Goal: Information Seeking & Learning: Learn about a topic

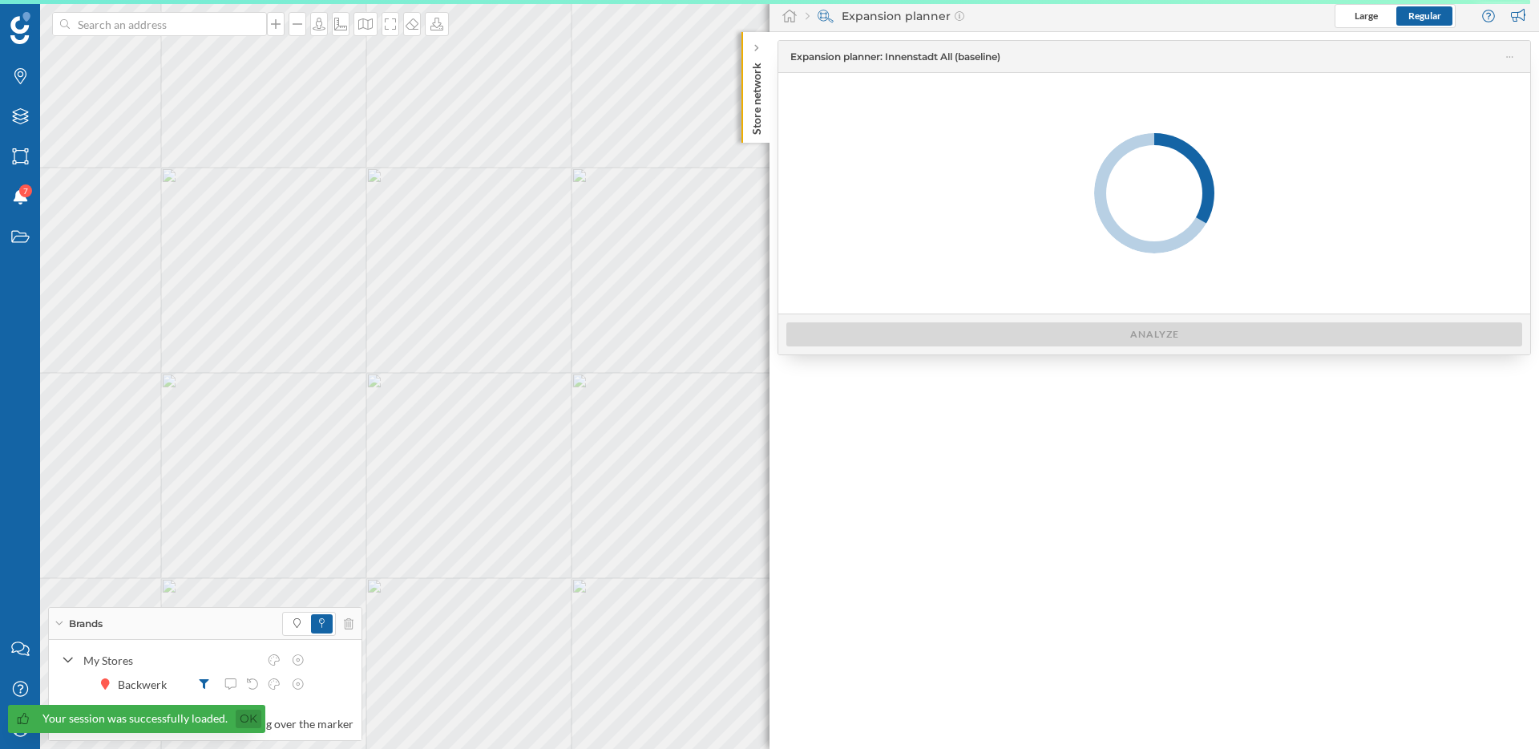
click at [244, 718] on link "Ok" at bounding box center [249, 719] width 26 height 18
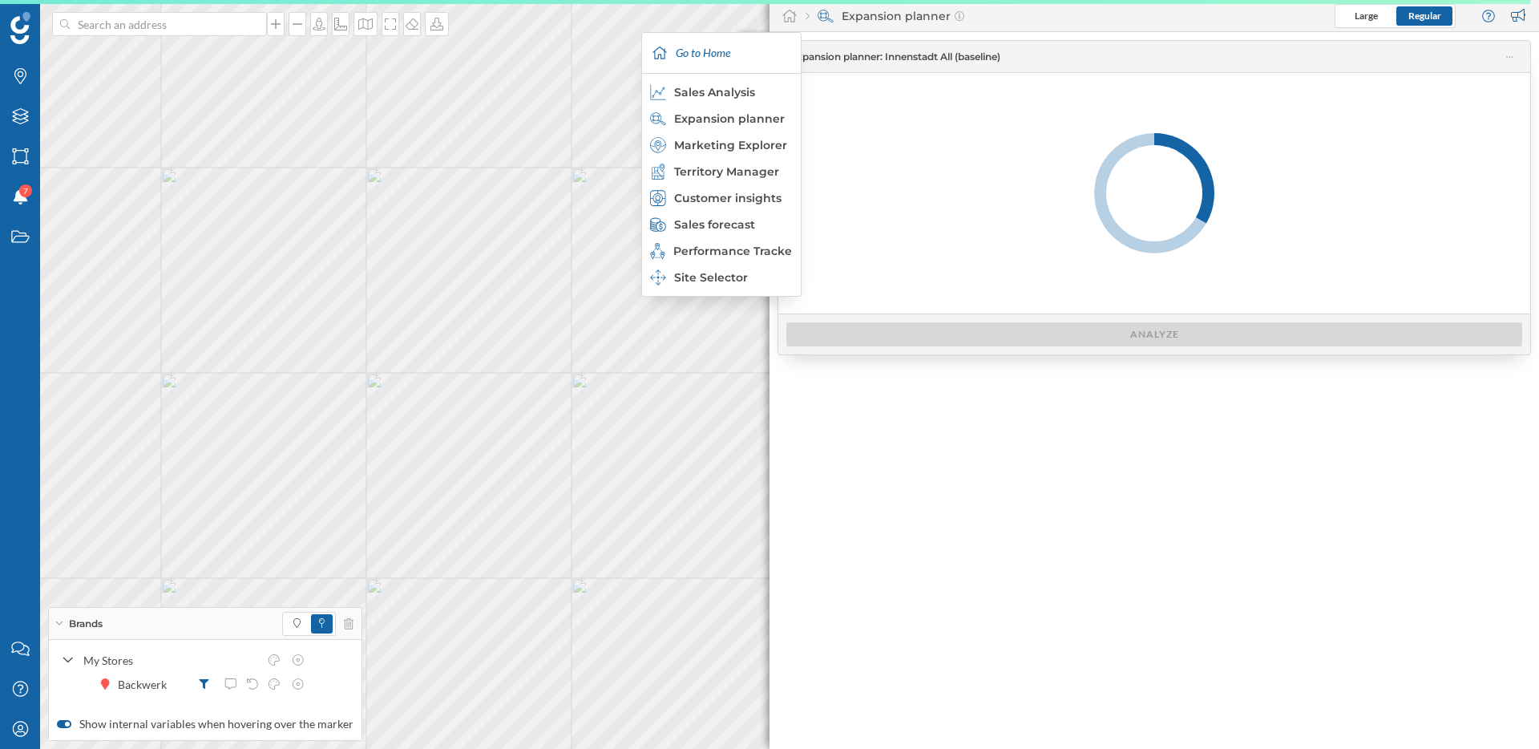
drag, startPoint x: 794, startPoint y: 17, endPoint x: 828, endPoint y: 30, distance: 36.8
click at [794, 18] on icon at bounding box center [790, 16] width 16 height 14
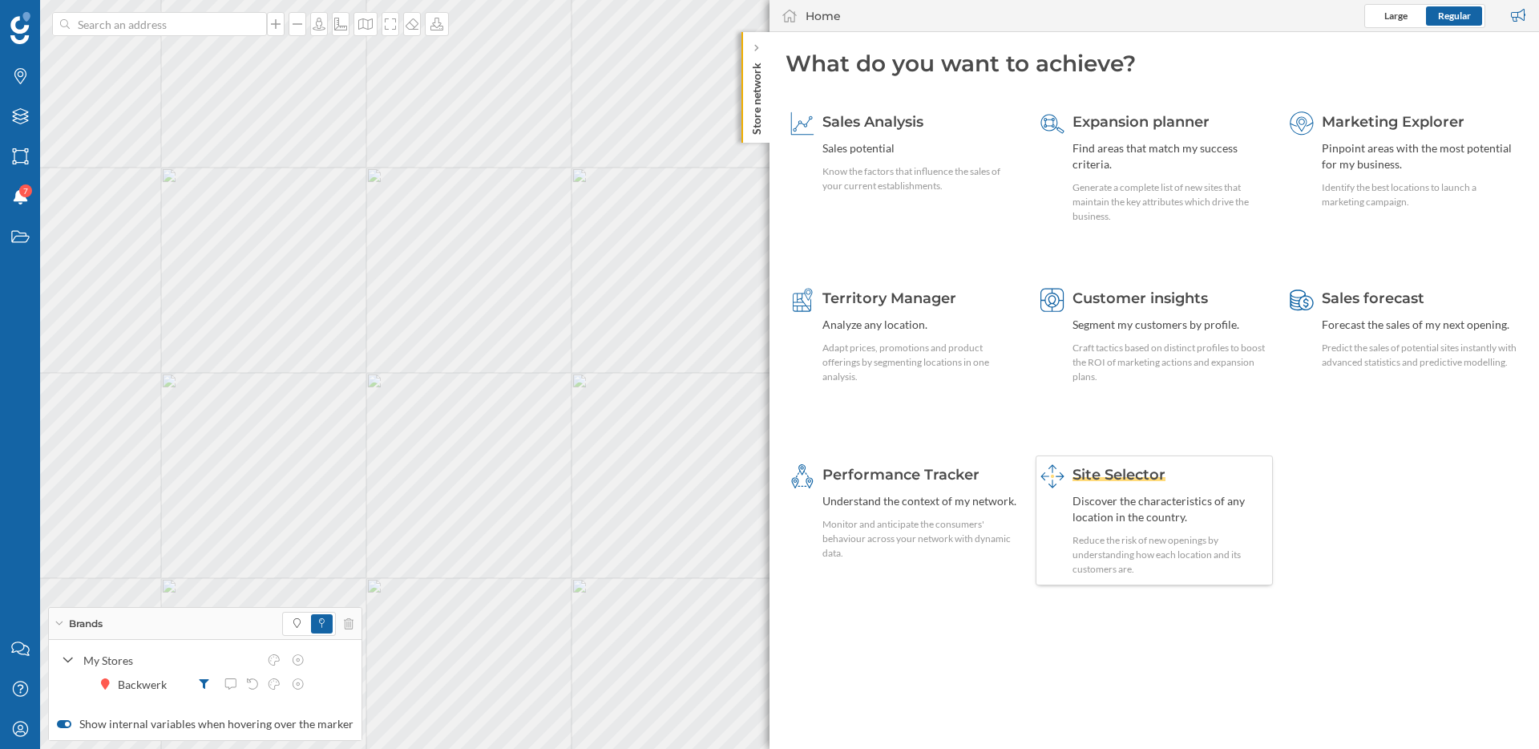
click at [1135, 485] on div "Site Selector Discover the characteristics of any location in the country. Redu…" at bounding box center [1171, 520] width 196 height 112
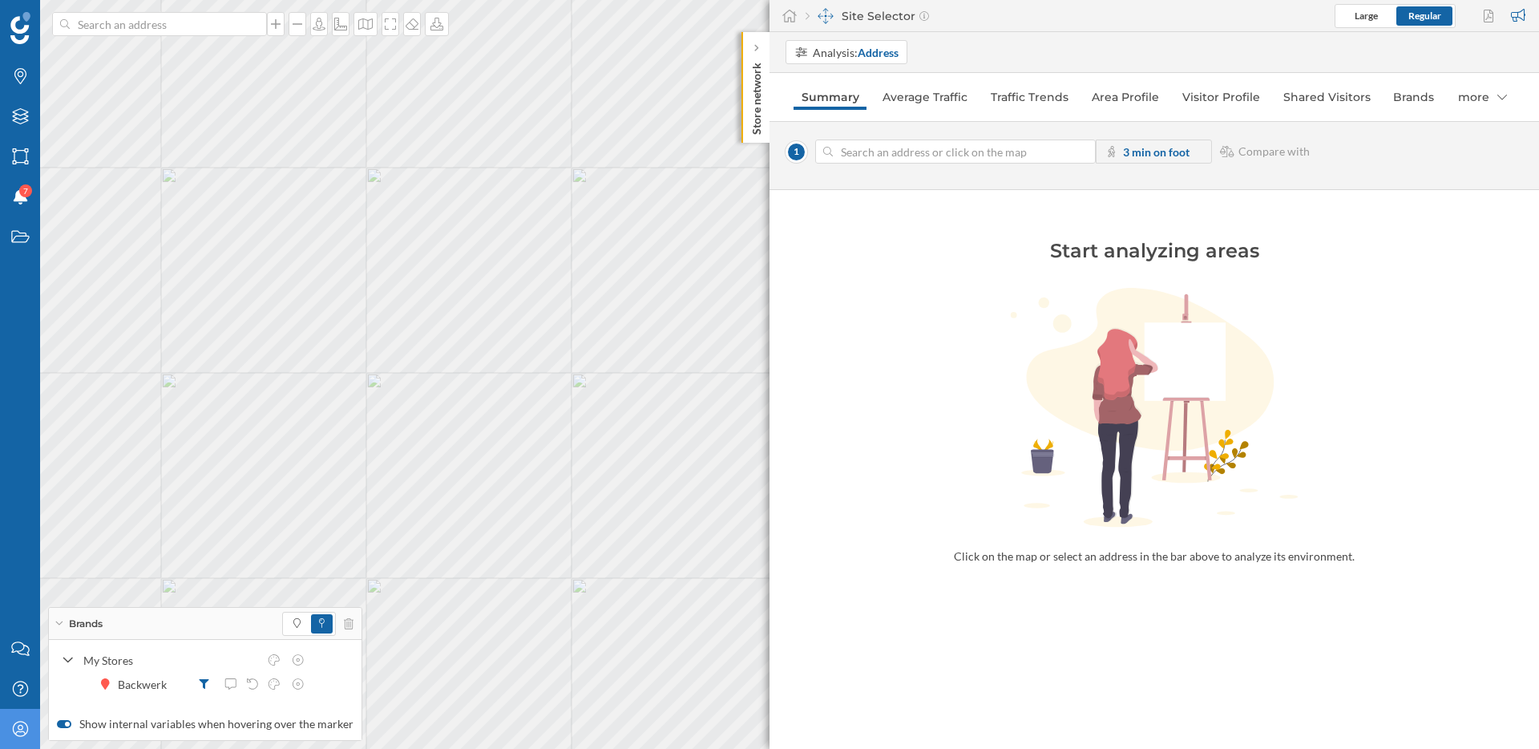
click at [38, 729] on div "My Profile" at bounding box center [20, 729] width 40 height 40
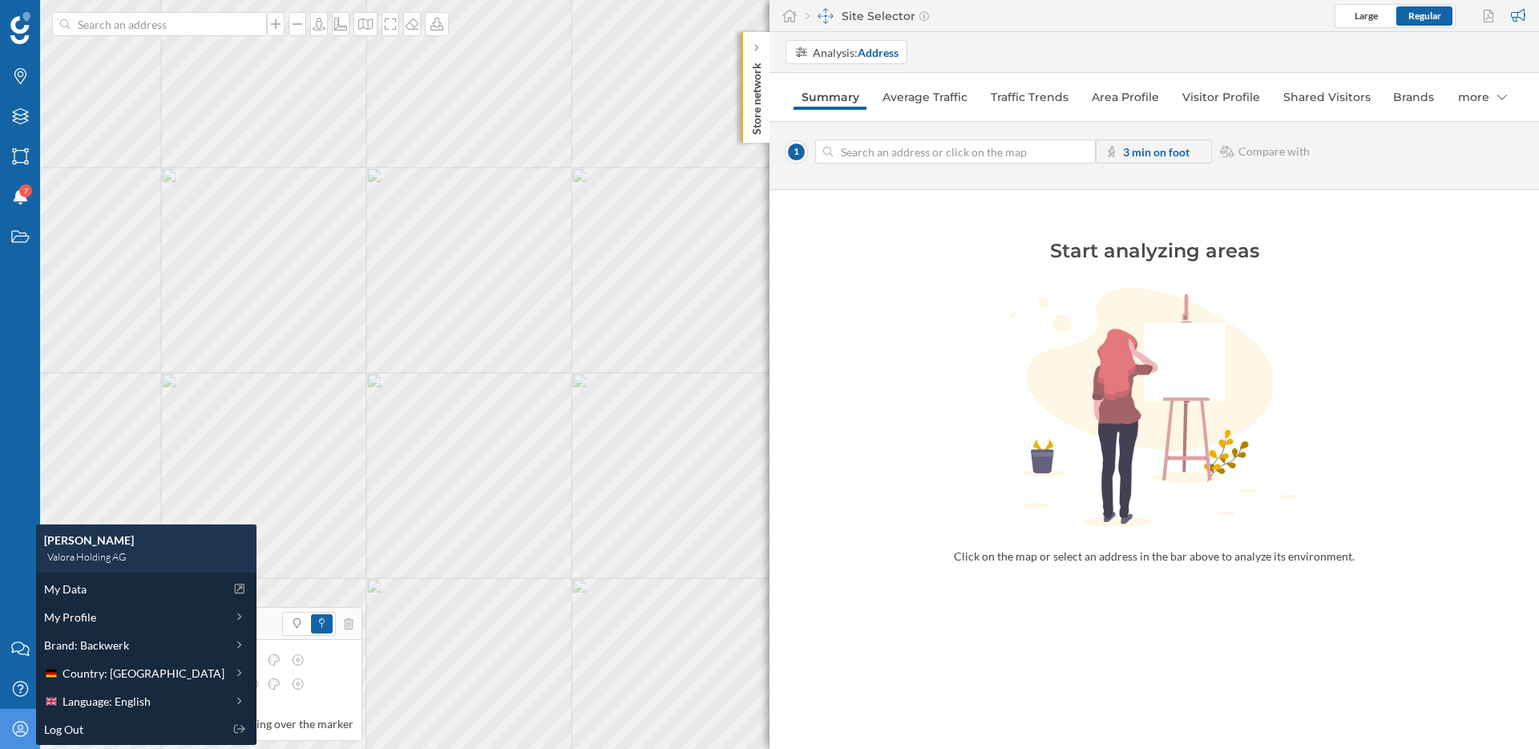
click at [23, 734] on icon at bounding box center [19, 728] width 15 height 15
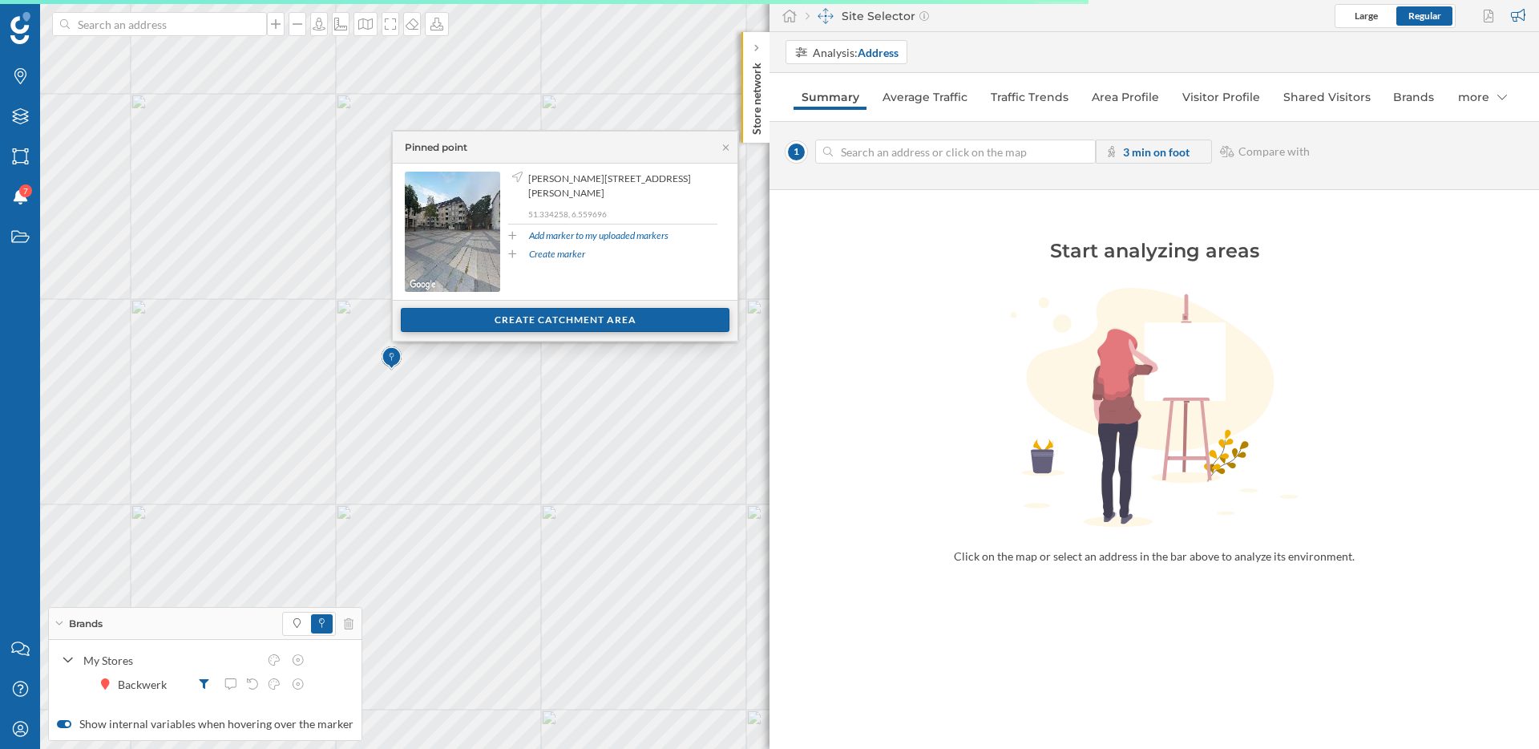
click at [585, 324] on div "Create catchment area" at bounding box center [565, 320] width 329 height 24
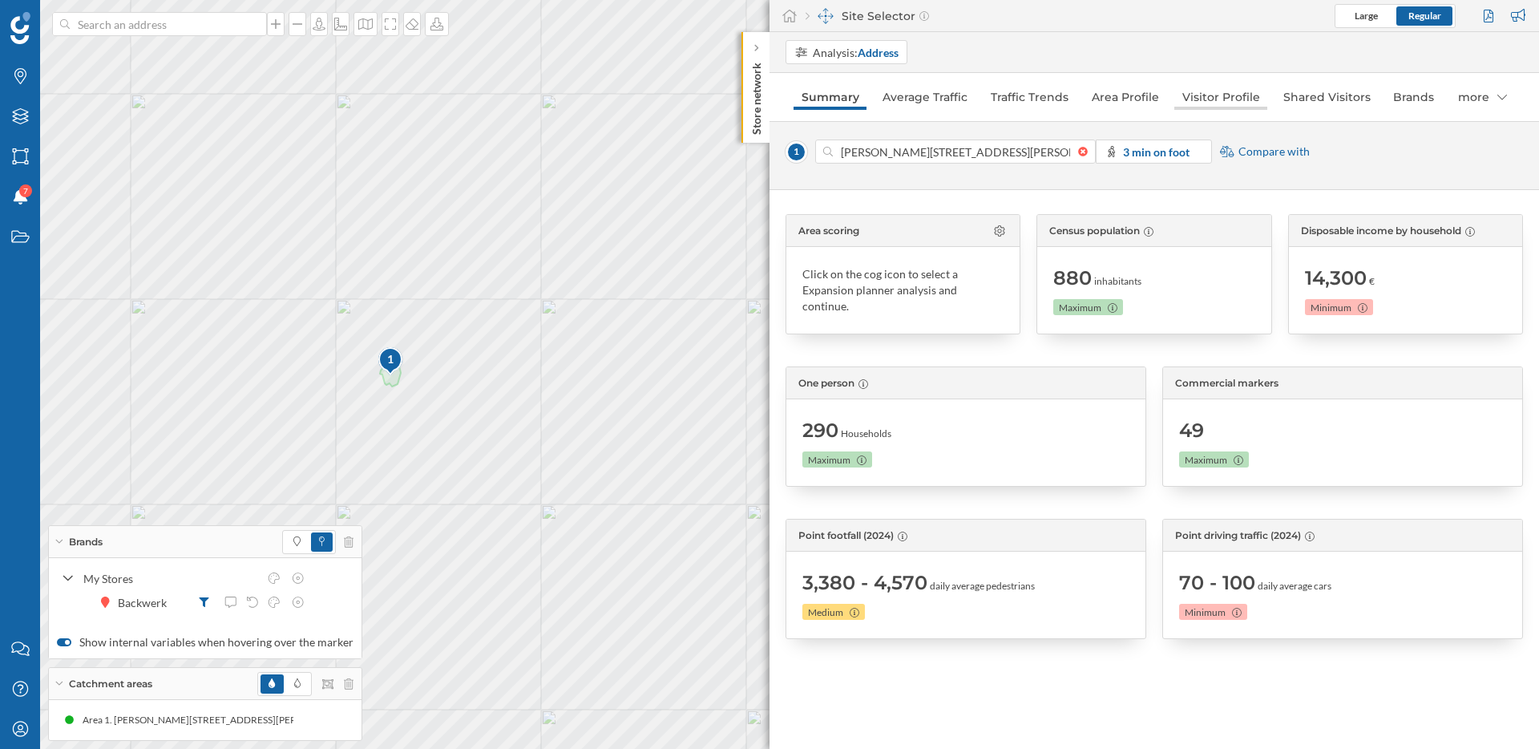
click at [1207, 103] on link "Visitor Profile" at bounding box center [1221, 97] width 93 height 26
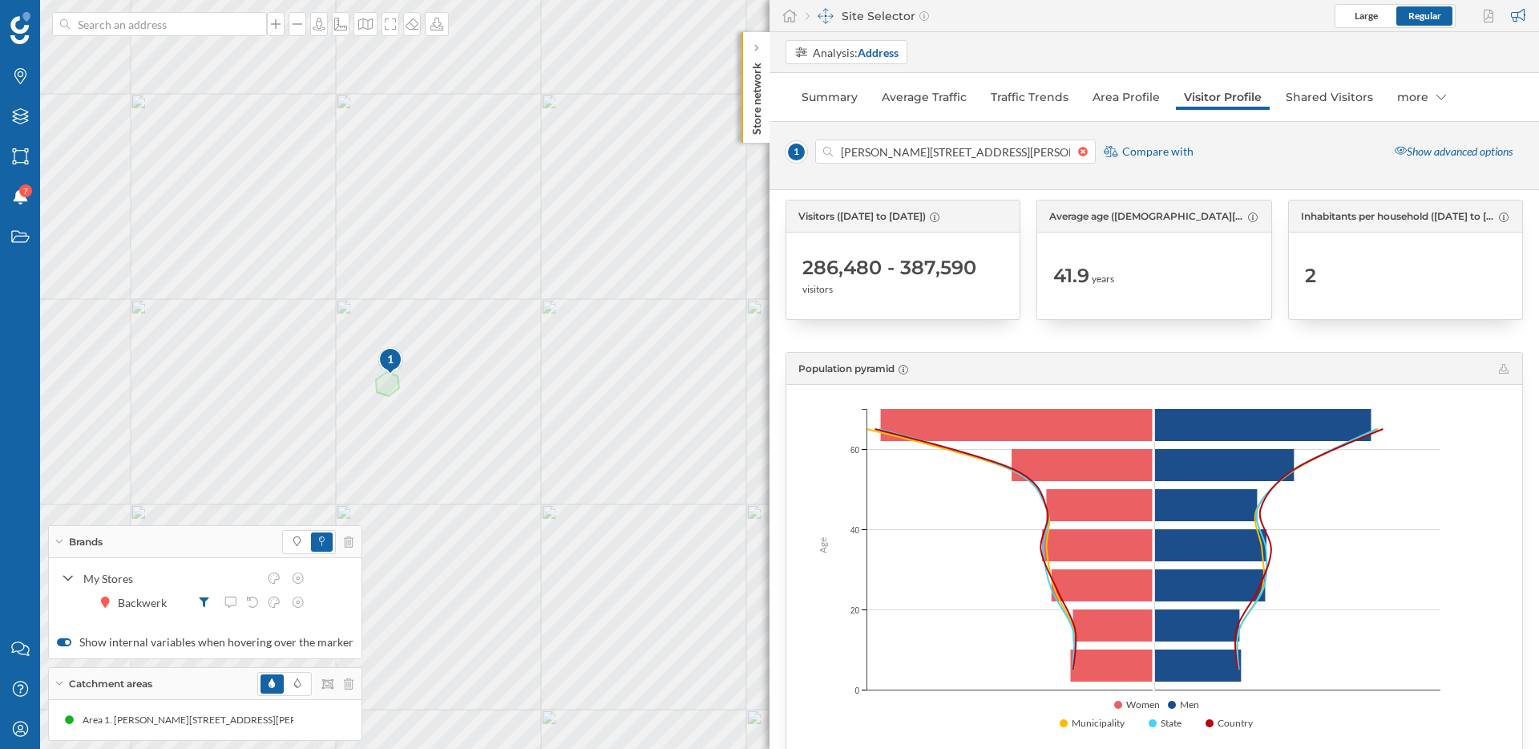
scroll to position [52, 0]
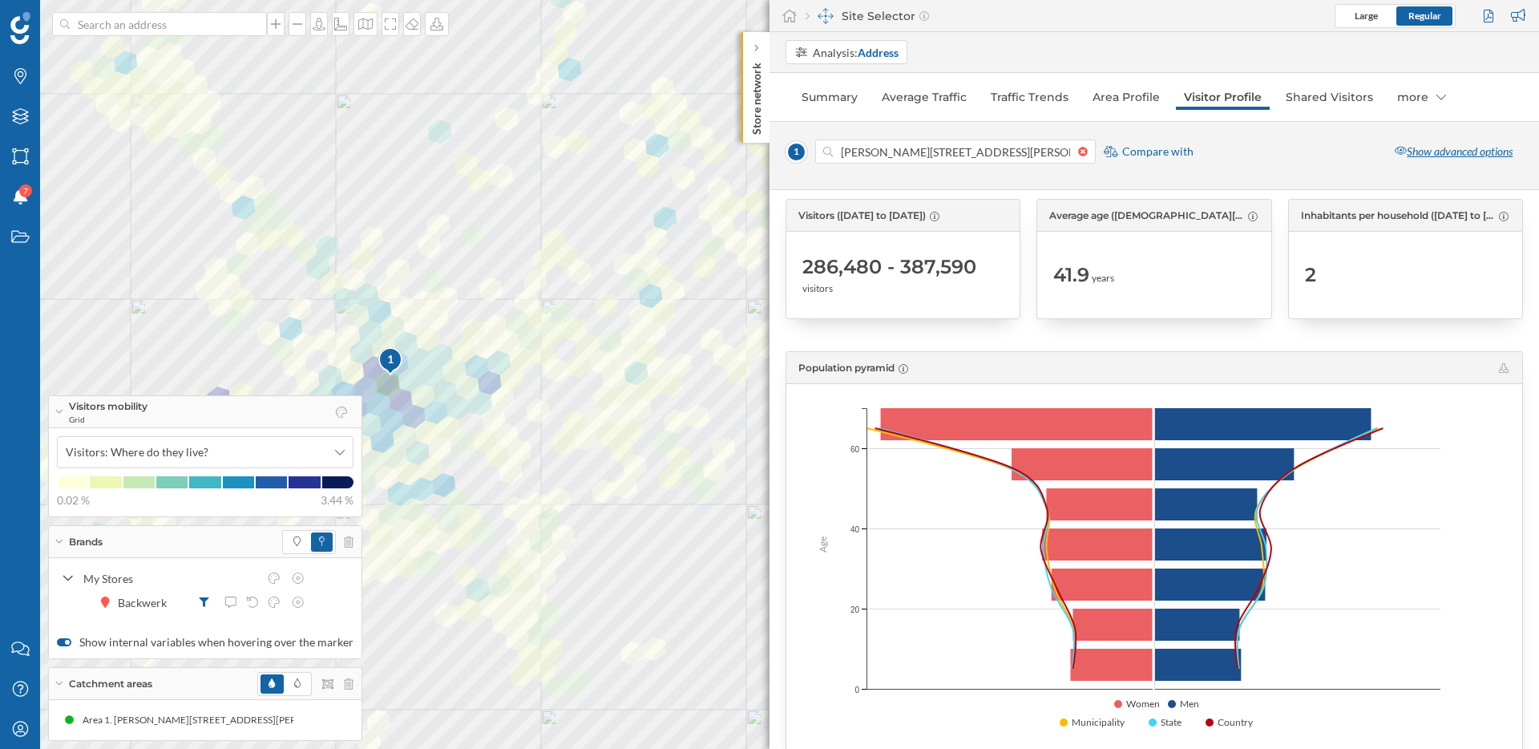
click at [1426, 152] on div "Show advanced options" at bounding box center [1454, 152] width 139 height 24
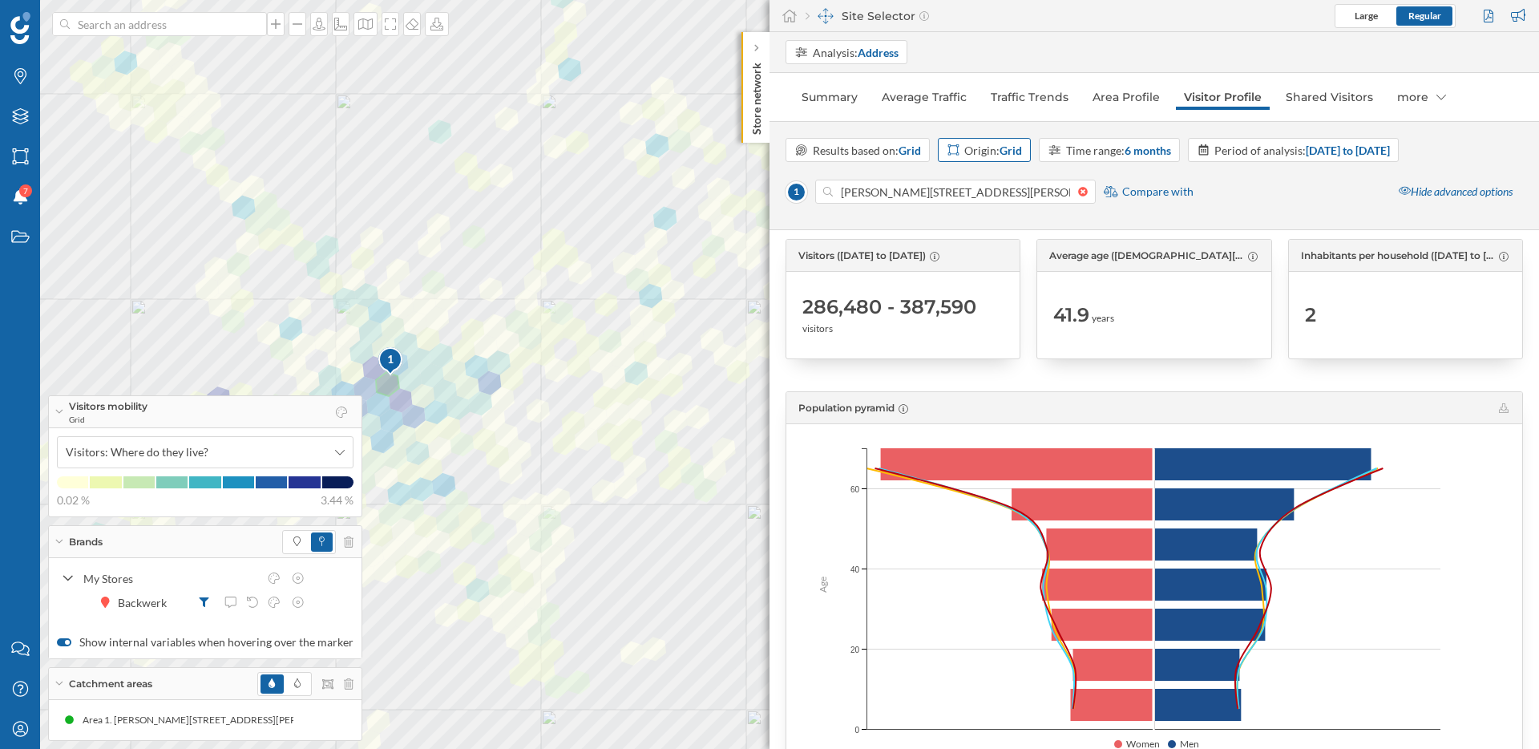
click at [989, 152] on div "Origin: Grid" at bounding box center [994, 150] width 58 height 17
click at [907, 148] on strong "Grid" at bounding box center [910, 151] width 22 height 14
click at [1009, 149] on strong "Grid" at bounding box center [1011, 151] width 22 height 14
click at [908, 149] on strong "Grid" at bounding box center [910, 151] width 22 height 14
click at [1013, 153] on strong "Grid" at bounding box center [1011, 151] width 22 height 14
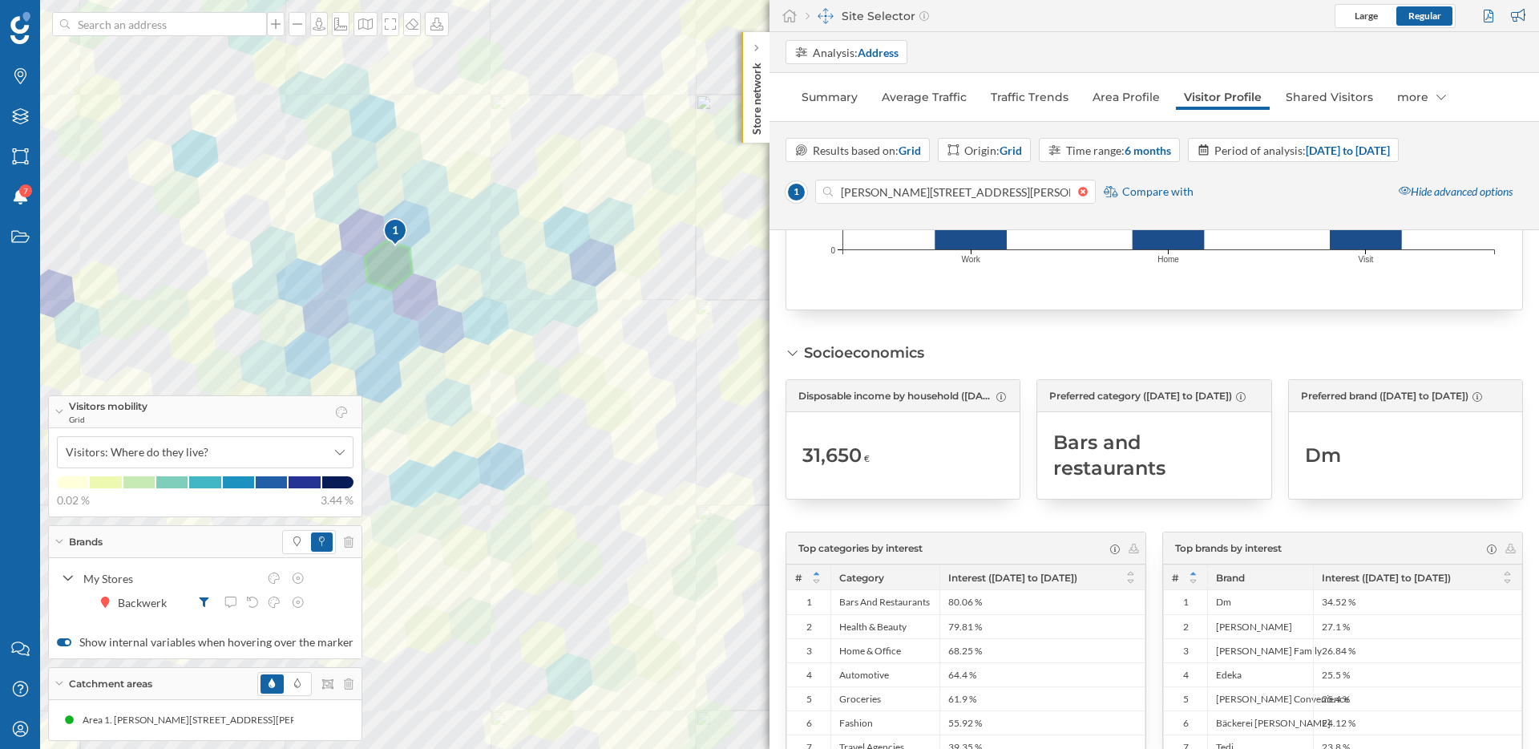
scroll to position [888, 0]
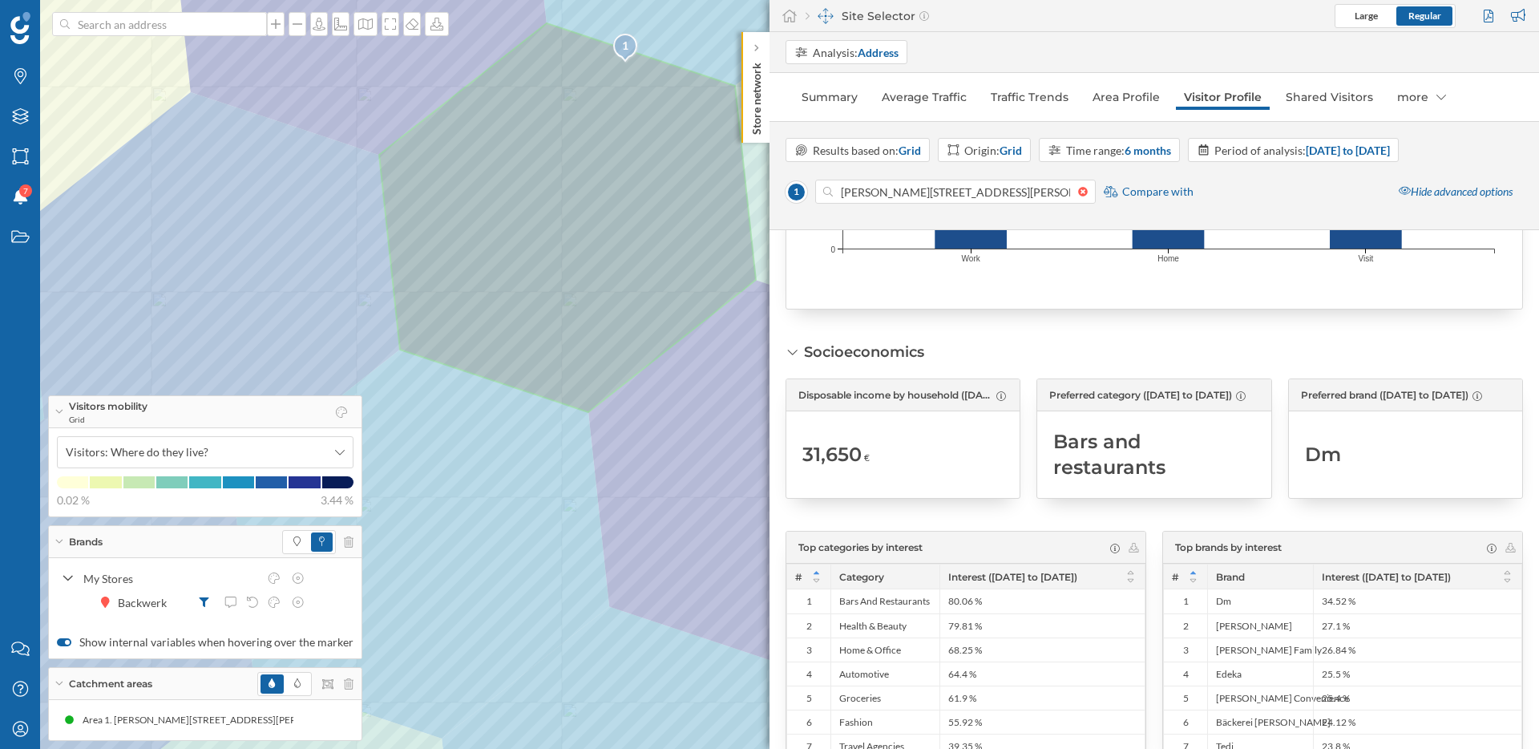
click at [833, 115] on div "Analysis: Address Summary Average Traffic Traffic Trends Area Profile Visitor P…" at bounding box center [1155, 390] width 770 height 717
click at [818, 88] on link "Summary" at bounding box center [830, 97] width 72 height 26
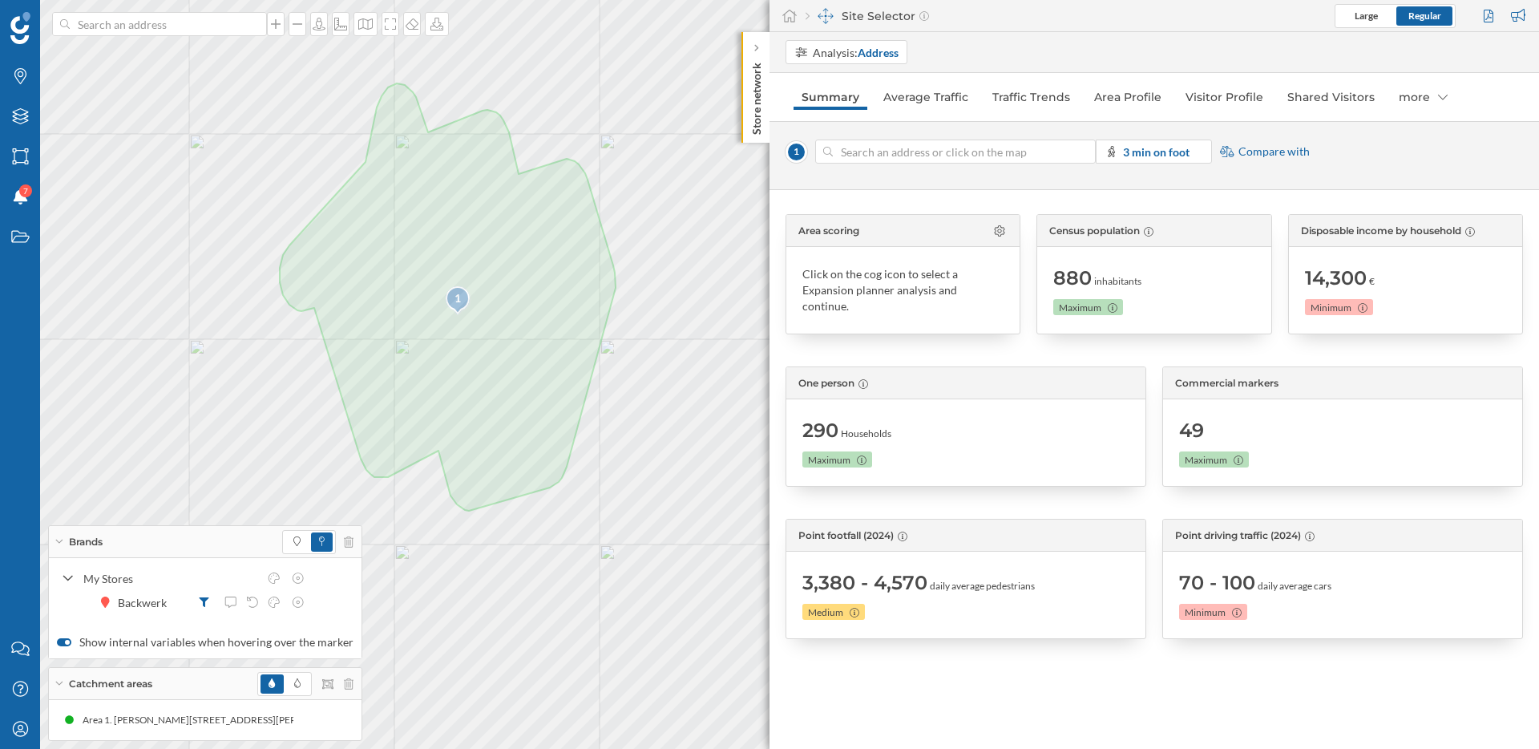
click at [1083, 153] on div at bounding box center [1087, 152] width 18 height 10
click at [1078, 153] on input at bounding box center [955, 152] width 245 height 24
type input "gare de va"
click at [14, 730] on icon "My Profile" at bounding box center [20, 729] width 20 height 16
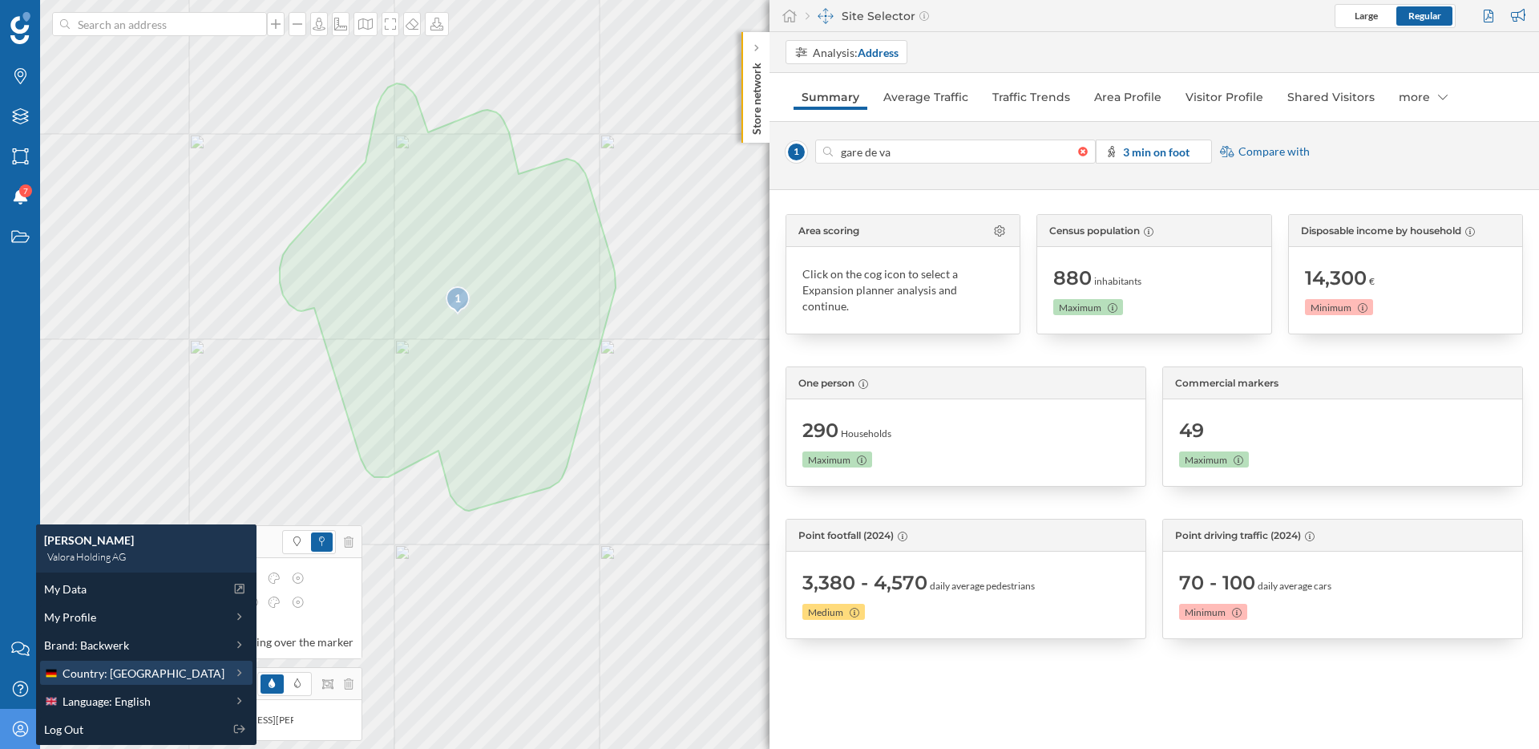
click at [120, 667] on span "Country: [GEOGRAPHIC_DATA]" at bounding box center [144, 673] width 162 height 17
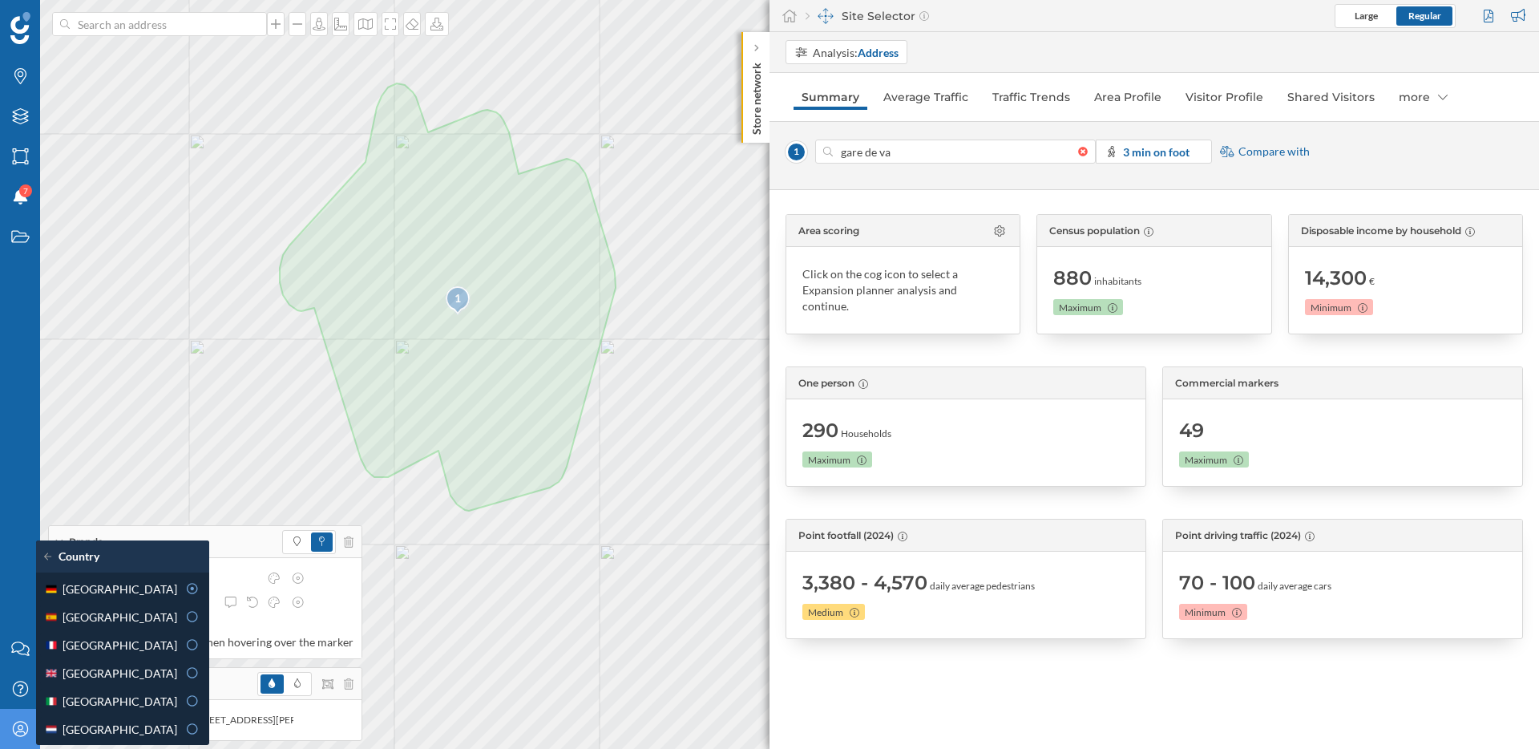
click at [131, 646] on div "[GEOGRAPHIC_DATA]" at bounding box center [110, 645] width 133 height 17
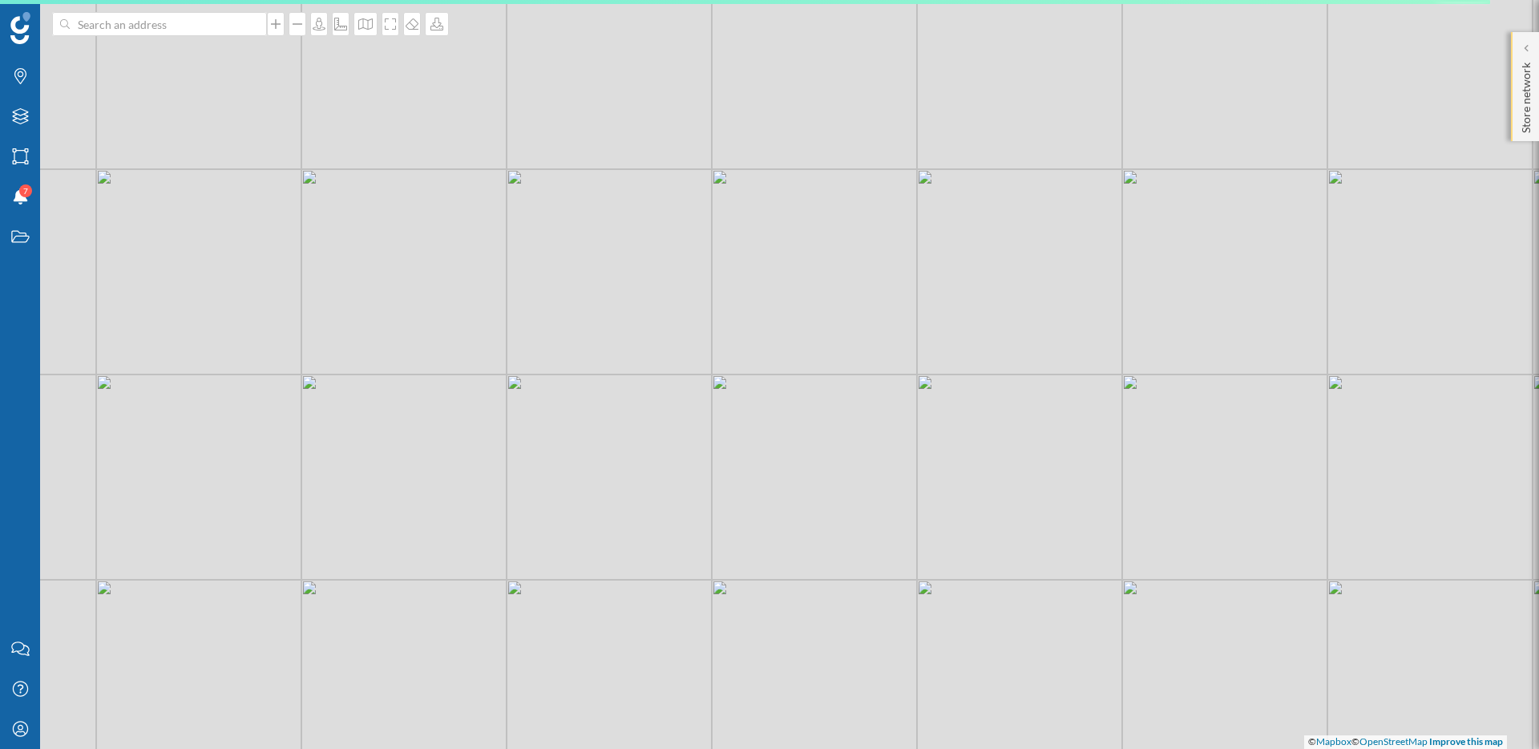
click at [1535, 47] on div "Store network" at bounding box center [1525, 86] width 28 height 109
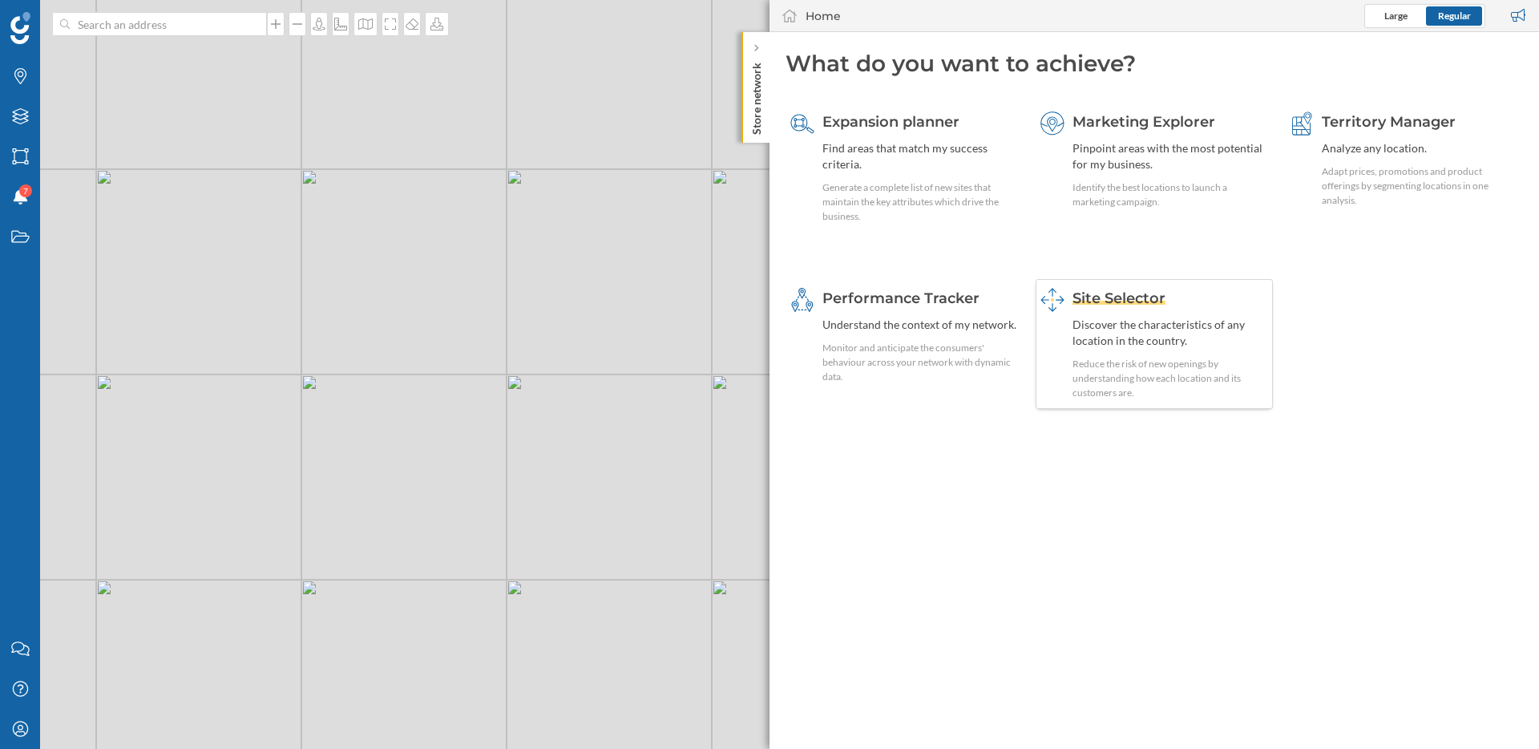
click at [1126, 285] on div "Site Selector Discover the characteristics of any location in the country. Redu…" at bounding box center [1155, 344] width 238 height 130
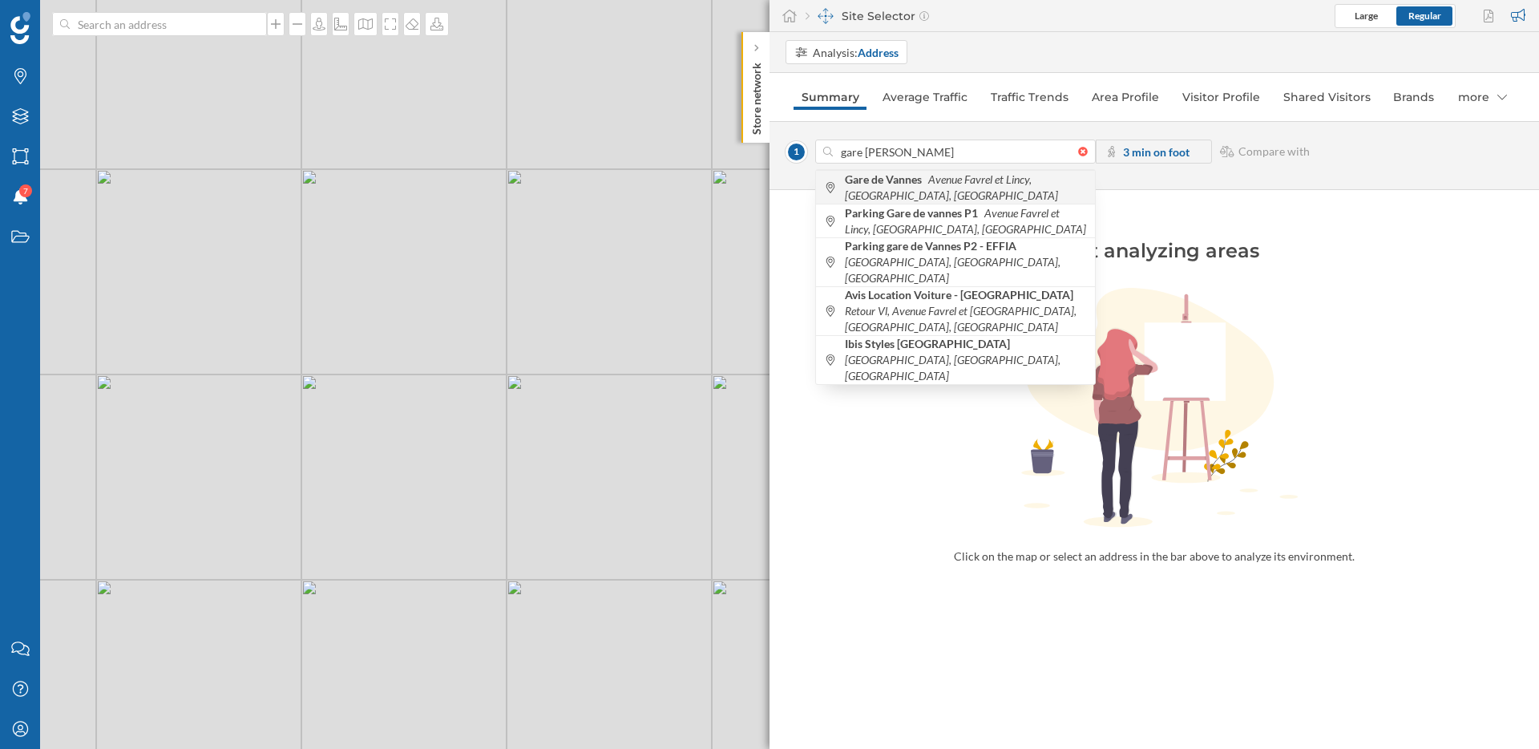
click at [968, 192] on span "[GEOGRAPHIC_DATA] Favrel et [GEOGRAPHIC_DATA], [GEOGRAPHIC_DATA], [GEOGRAPHIC_D…" at bounding box center [966, 188] width 242 height 32
type input "Av. Favrel et Lincy, 56000 Vannes, [GEOGRAPHIC_DATA]"
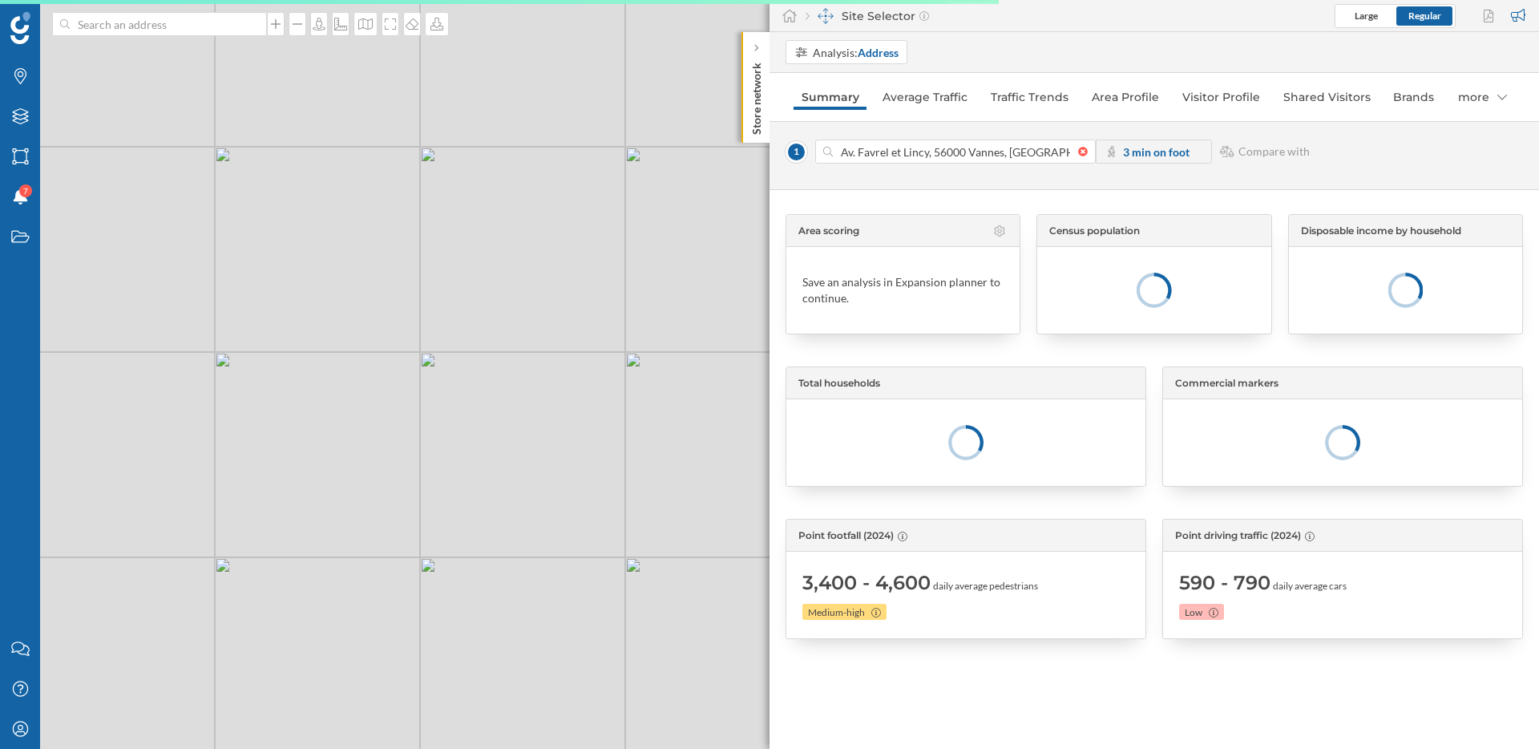
click at [1134, 152] on strong "3 min on foot" at bounding box center [1156, 152] width 67 height 14
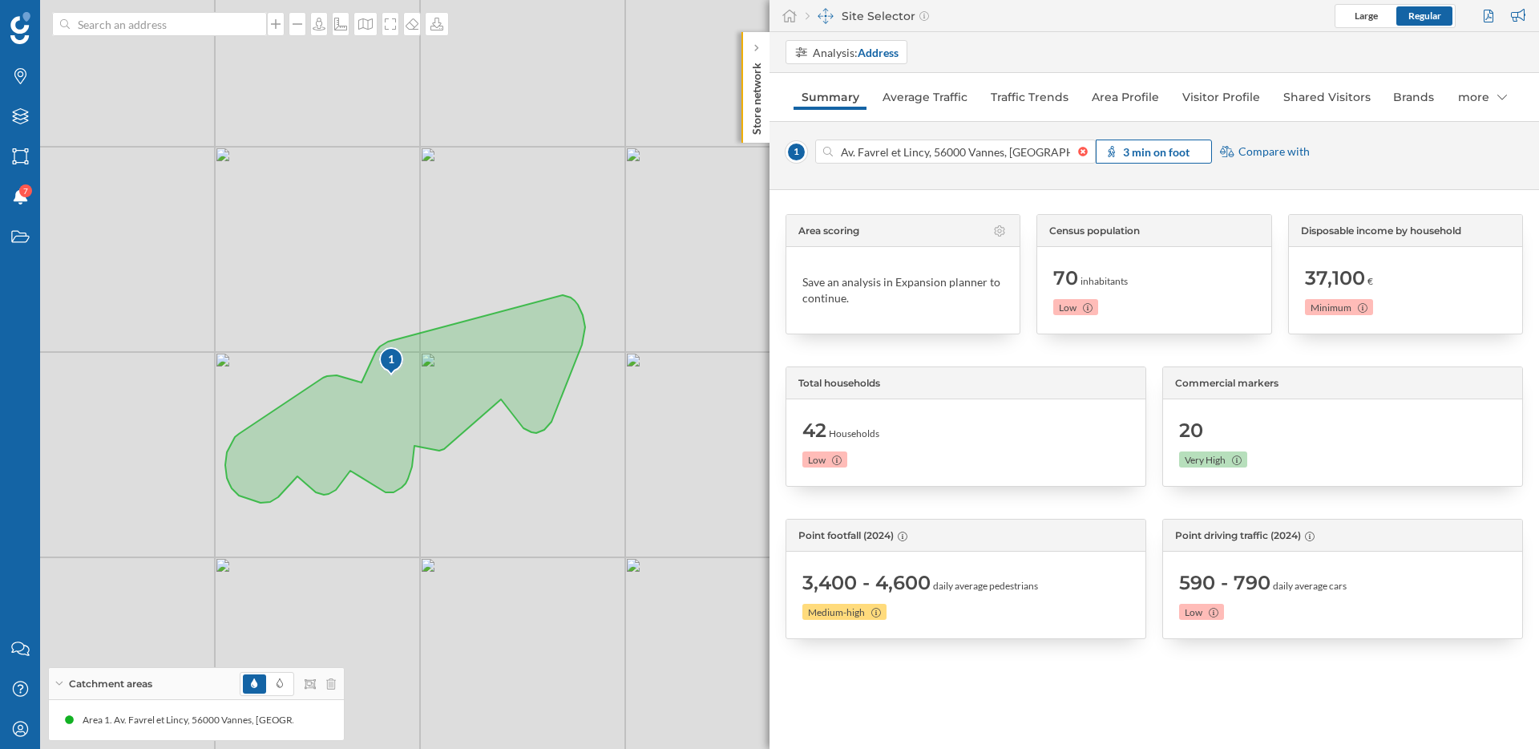
click at [1150, 156] on strong "3 min on foot" at bounding box center [1156, 152] width 67 height 14
click at [1212, 334] on div "Administrative Unit" at bounding box center [1200, 331] width 131 height 17
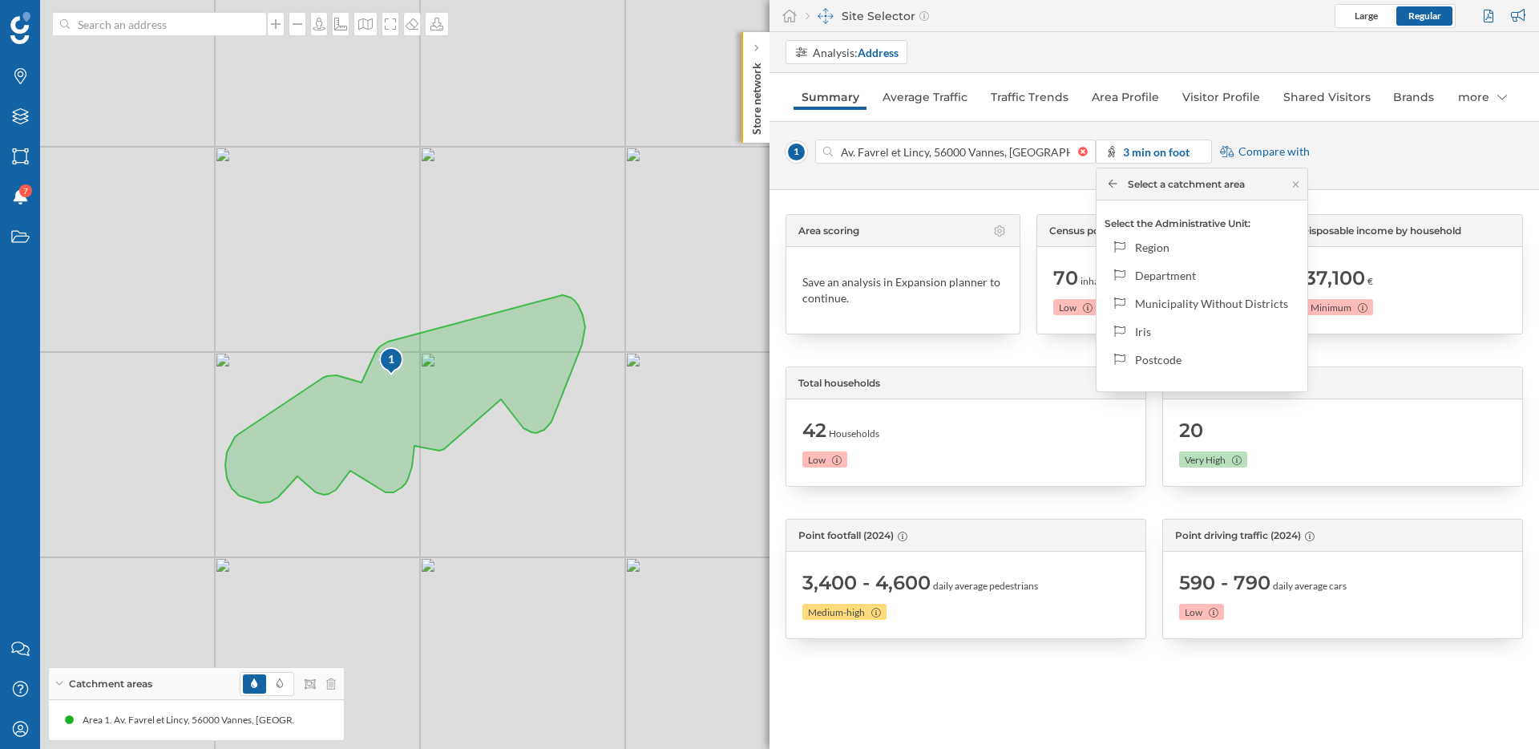
click at [1111, 179] on icon at bounding box center [1113, 184] width 9 height 10
click at [1212, 97] on link "Visitor Profile" at bounding box center [1221, 97] width 93 height 26
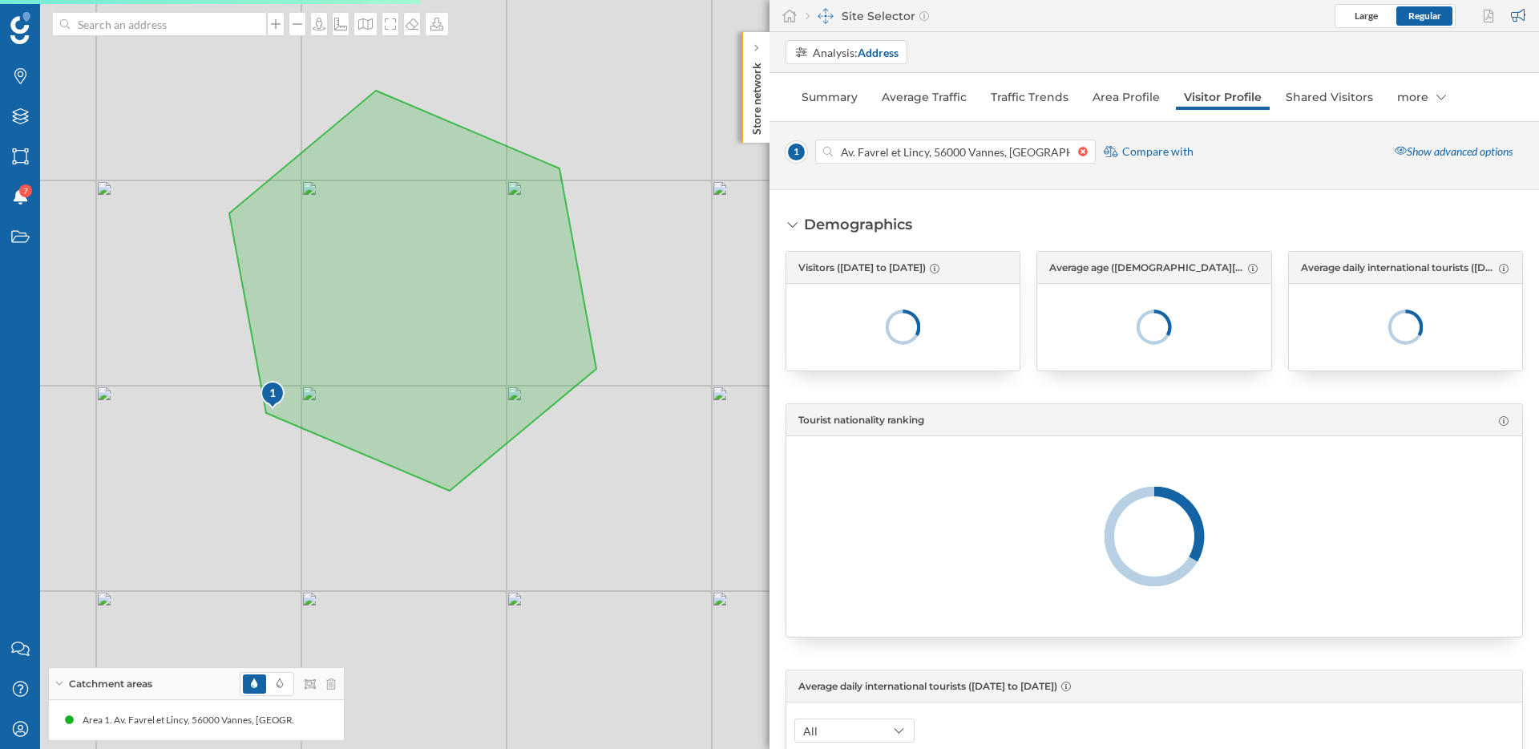
drag, startPoint x: 537, startPoint y: 540, endPoint x: 480, endPoint y: 558, distance: 59.6
click at [481, 558] on div "1 © Mapbox © OpenStreetMap Improve this map" at bounding box center [769, 374] width 1539 height 749
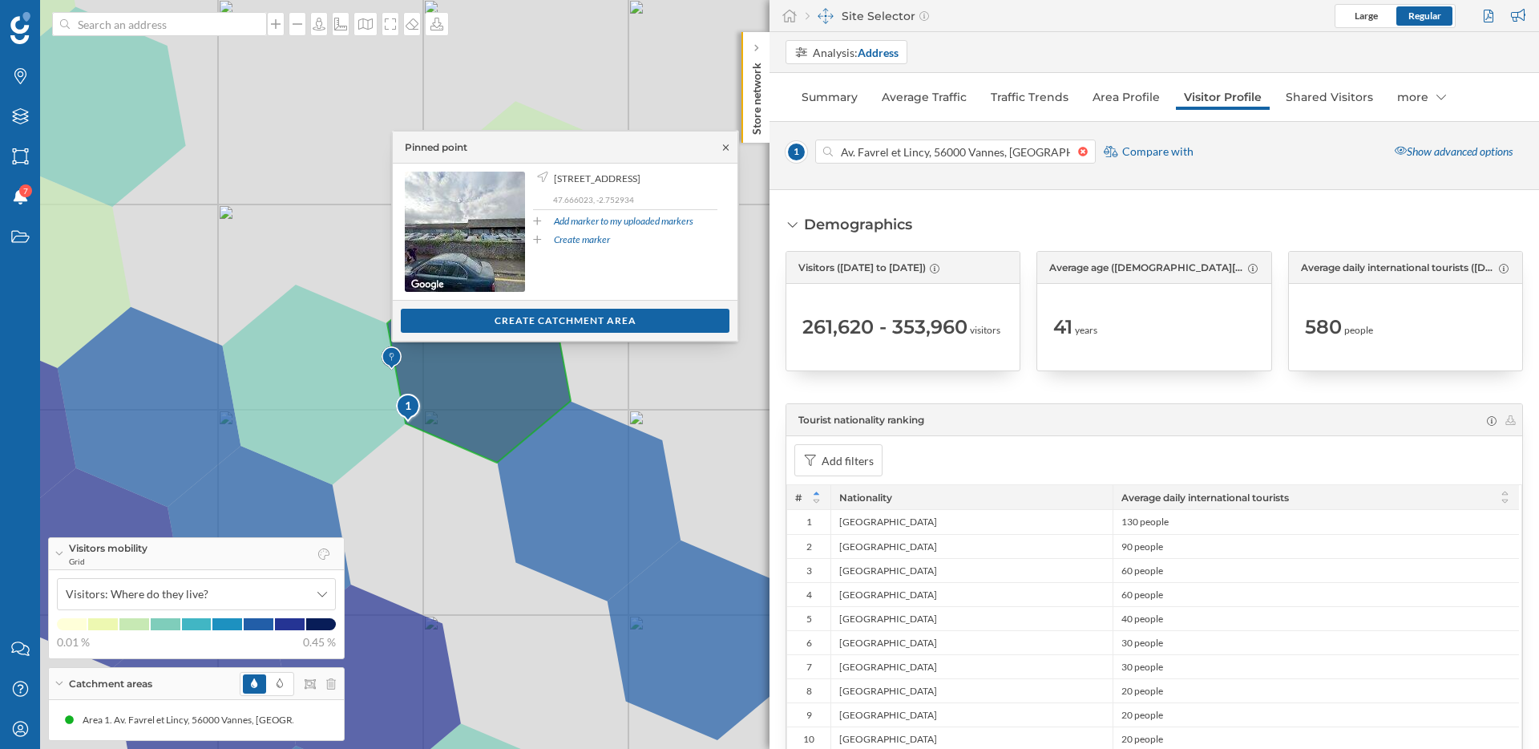
click at [730, 144] on icon at bounding box center [726, 148] width 12 height 10
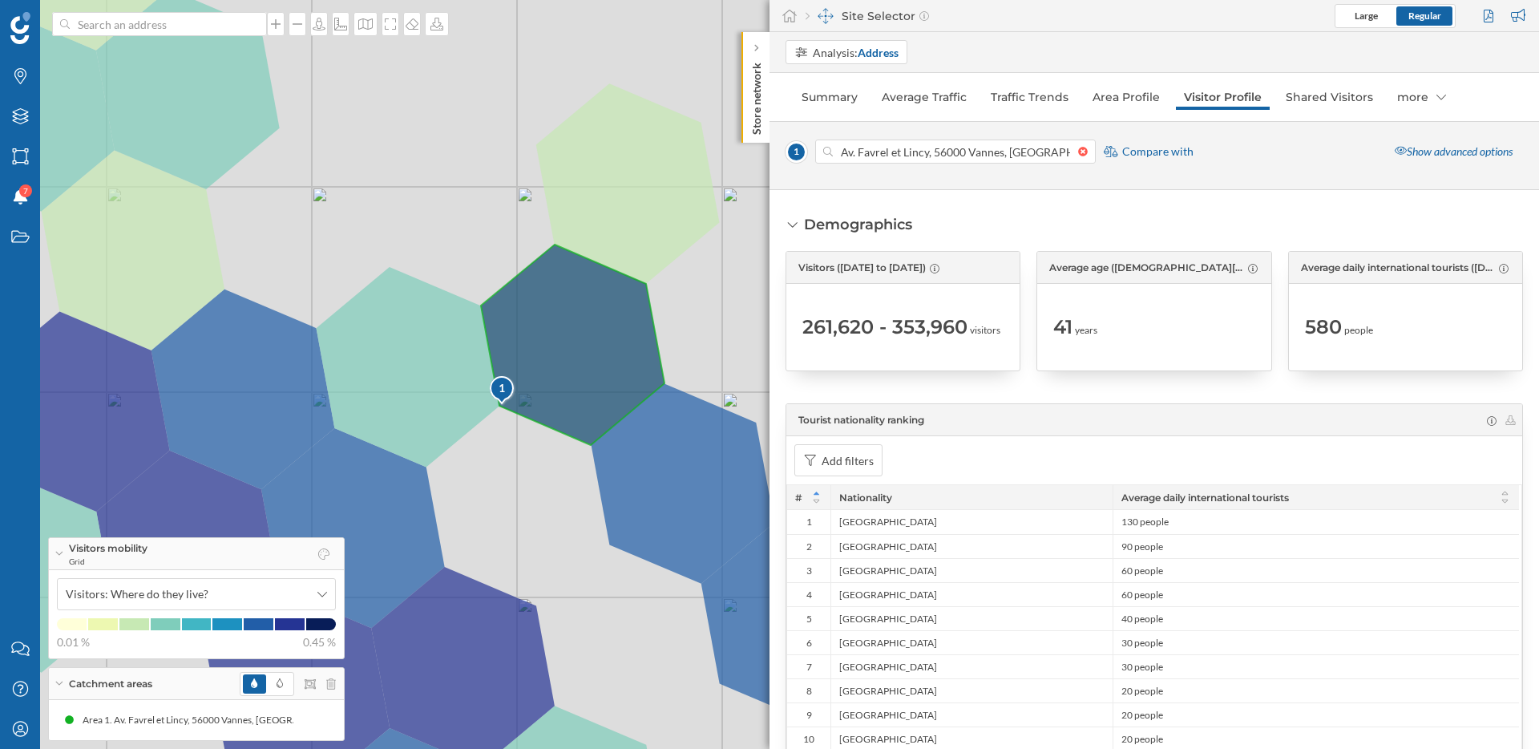
drag, startPoint x: 431, startPoint y: 472, endPoint x: 525, endPoint y: 455, distance: 95.5
click at [525, 455] on div "1 © Mapbox © OpenStreetMap Improve this map" at bounding box center [769, 374] width 1539 height 749
